Goal: Check status

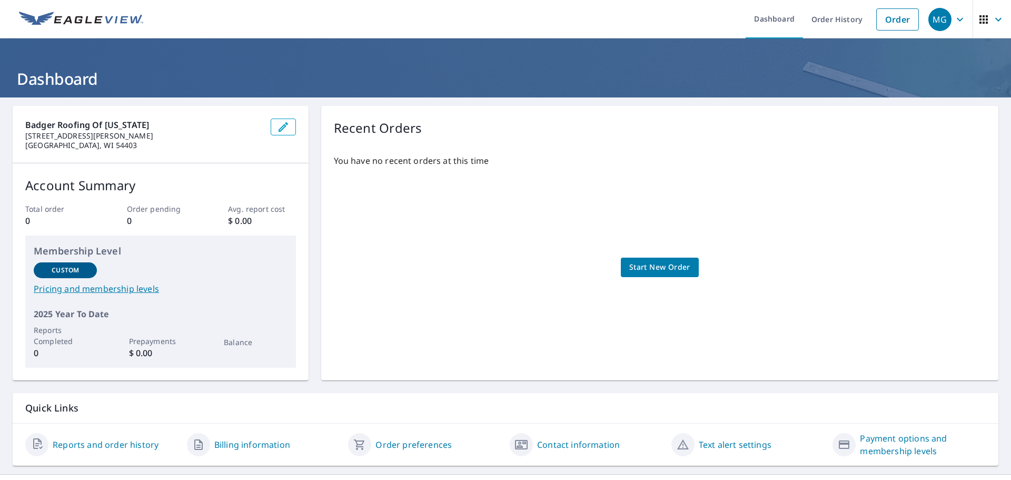
click at [95, 447] on link "Reports and order history" at bounding box center [106, 444] width 106 height 13
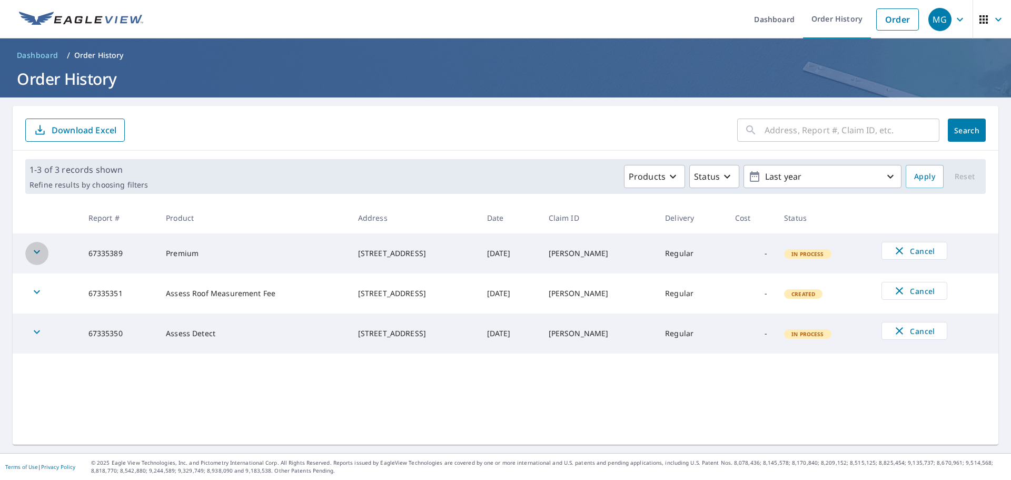
click at [35, 252] on icon "button" at bounding box center [37, 251] width 13 height 13
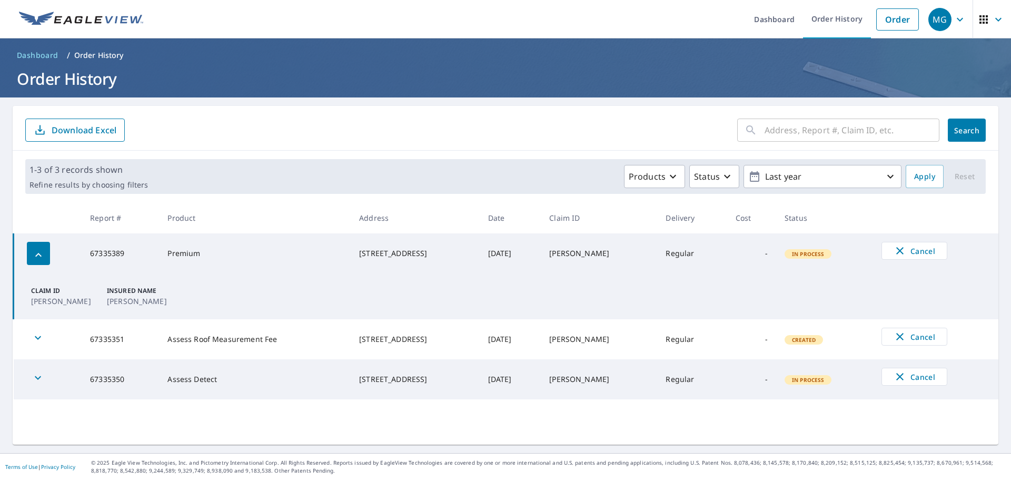
click at [786, 343] on span "Created" at bounding box center [804, 339] width 36 height 7
click at [36, 339] on icon "button" at bounding box center [38, 337] width 13 height 13
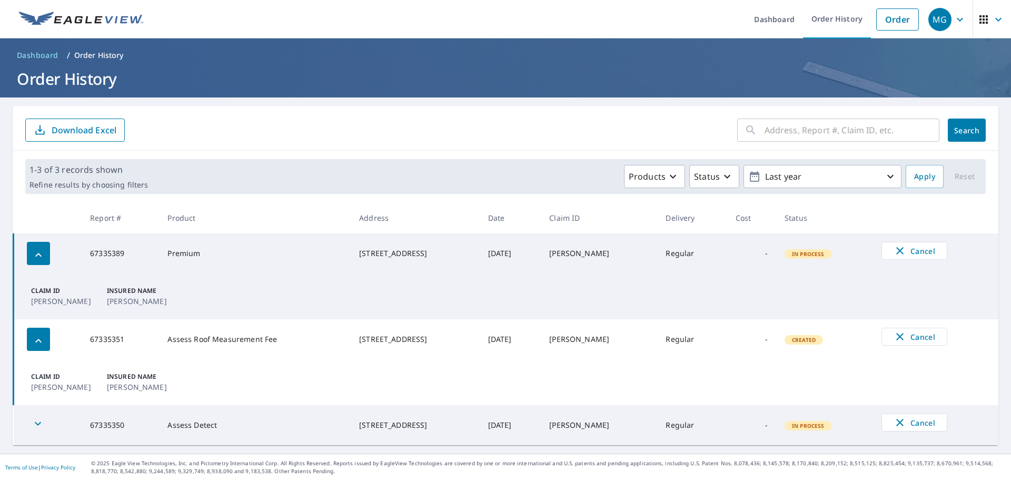
click at [106, 339] on td "67335351" at bounding box center [120, 339] width 77 height 40
click at [223, 340] on td "Assess Roof Measurement Fee" at bounding box center [255, 339] width 192 height 40
drag, startPoint x: 428, startPoint y: 345, endPoint x: 659, endPoint y: 343, distance: 231.2
click at [546, 349] on tr "67335351 Assess Roof Measurement Fee [STREET_ADDRESS] [DATE] [PERSON_NAME] Regu…" at bounding box center [506, 339] width 985 height 40
drag, startPoint x: 676, startPoint y: 342, endPoint x: 707, endPoint y: 340, distance: 31.2
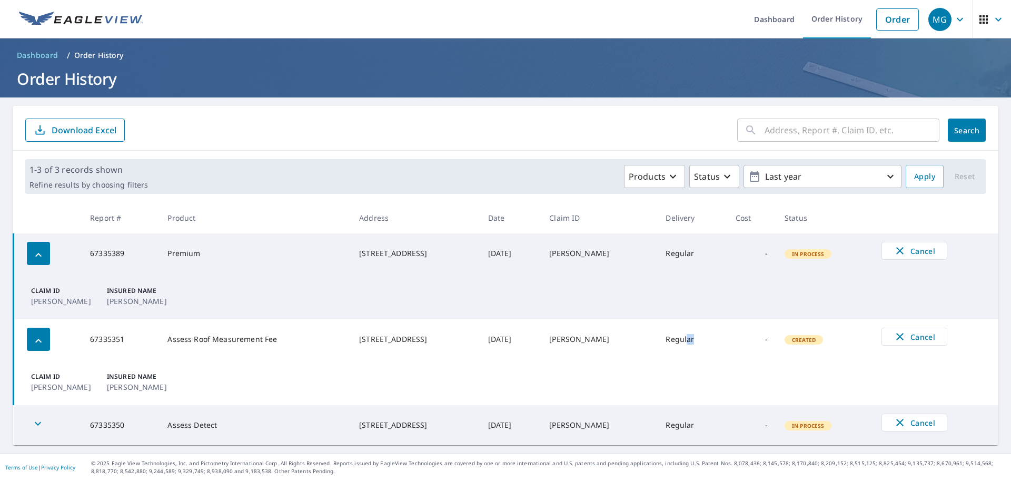
click at [697, 341] on td "Regular" at bounding box center [692, 339] width 70 height 40
click at [35, 334] on icon "button" at bounding box center [38, 340] width 13 height 13
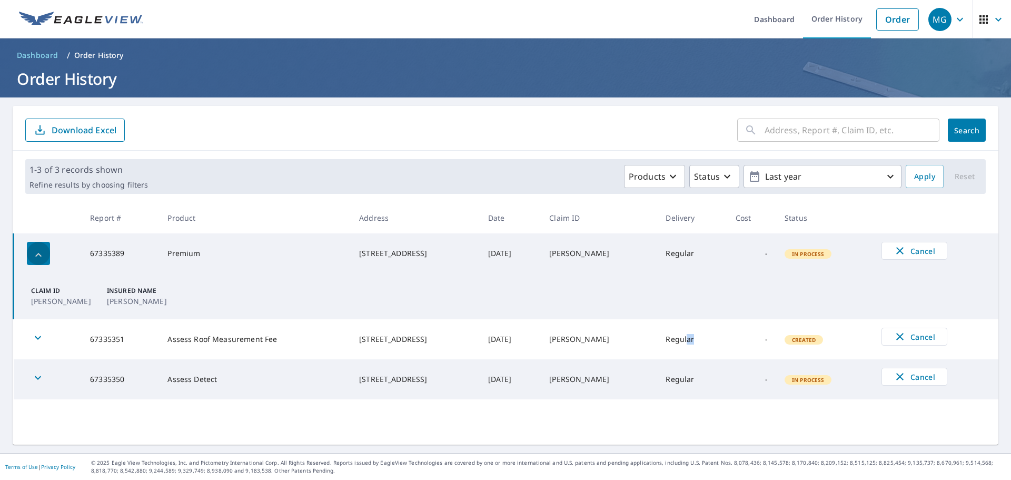
click at [38, 254] on icon "button" at bounding box center [38, 255] width 6 height 4
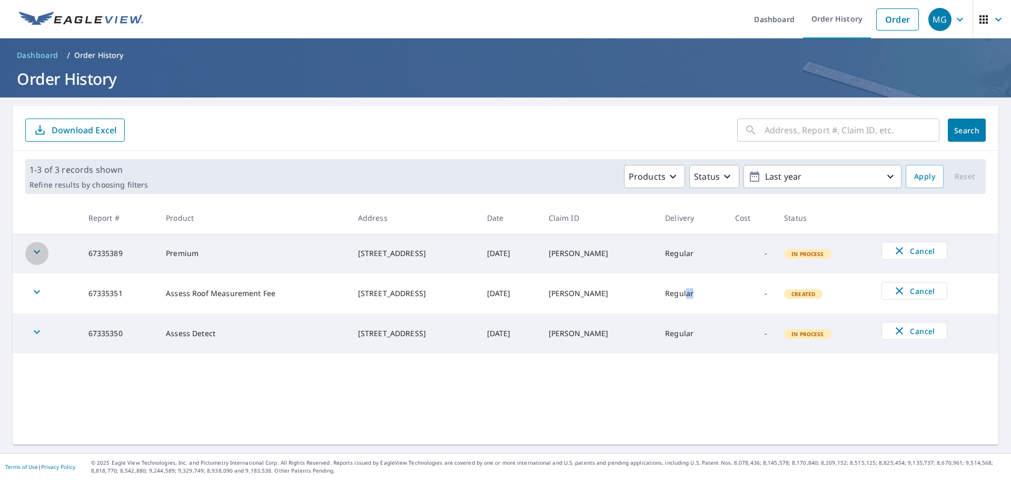
click at [38, 254] on icon "button" at bounding box center [37, 251] width 13 height 13
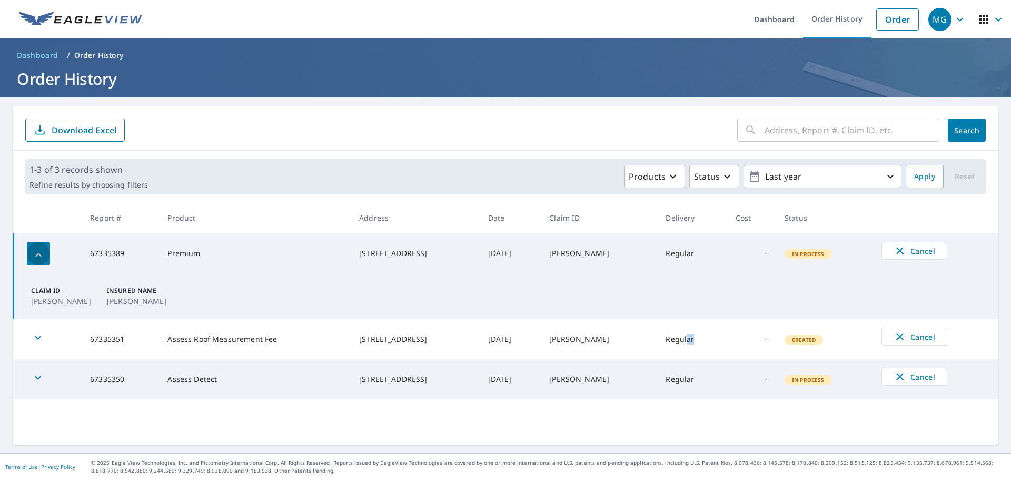
click at [38, 254] on icon "button" at bounding box center [38, 255] width 6 height 4
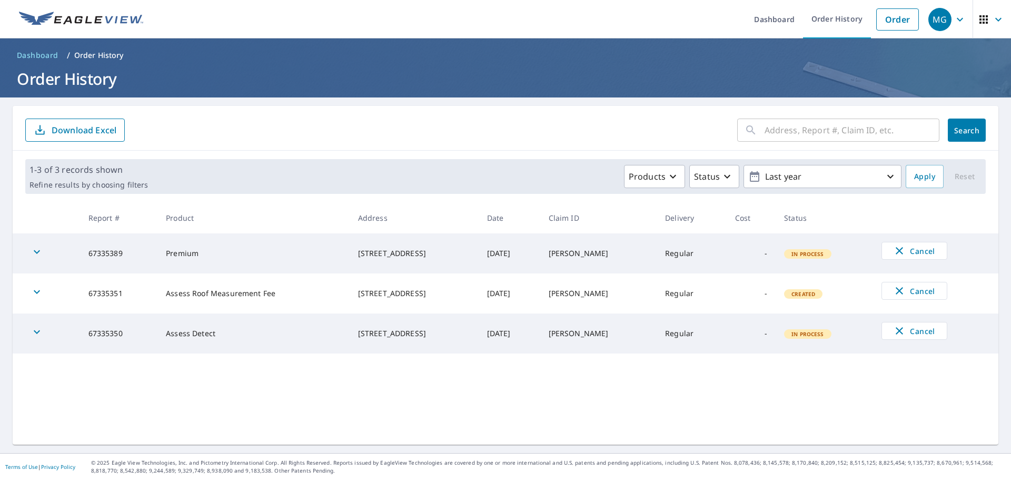
click at [111, 333] on td "67335350" at bounding box center [119, 333] width 78 height 40
click at [785, 331] on span "In Process" at bounding box center [807, 333] width 45 height 7
